Goal: Check status: Check status

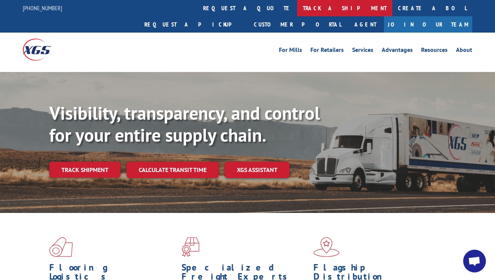
click at [297, 11] on link "track a shipment" at bounding box center [344, 8] width 95 height 16
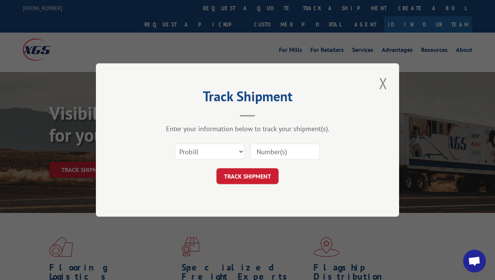
click at [271, 152] on input at bounding box center [285, 152] width 70 height 16
paste input "17401784"
type input "17401784"
click at [247, 176] on button "TRACK SHIPMENT" at bounding box center [247, 176] width 62 height 16
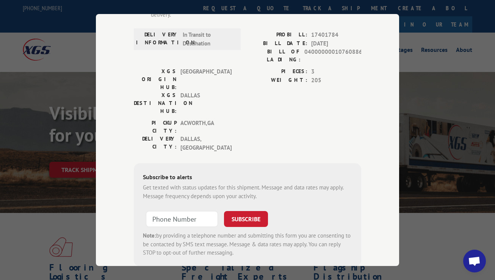
scroll to position [119, 0]
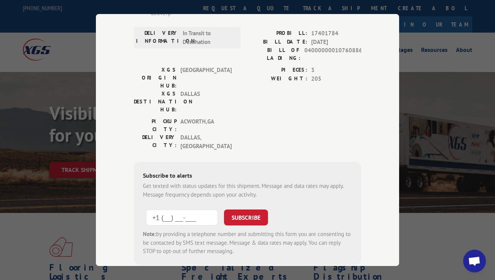
click at [187, 210] on input "+1 (___) ___-____" at bounding box center [182, 218] width 72 height 16
type input "[PHONE_NUMBER]"
click at [262, 210] on button "SUBSCRIBE" at bounding box center [246, 218] width 44 height 16
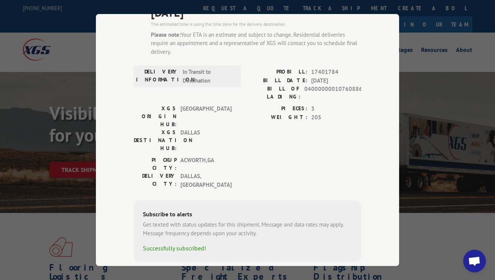
scroll to position [0, 0]
